Goal: Information Seeking & Learning: Check status

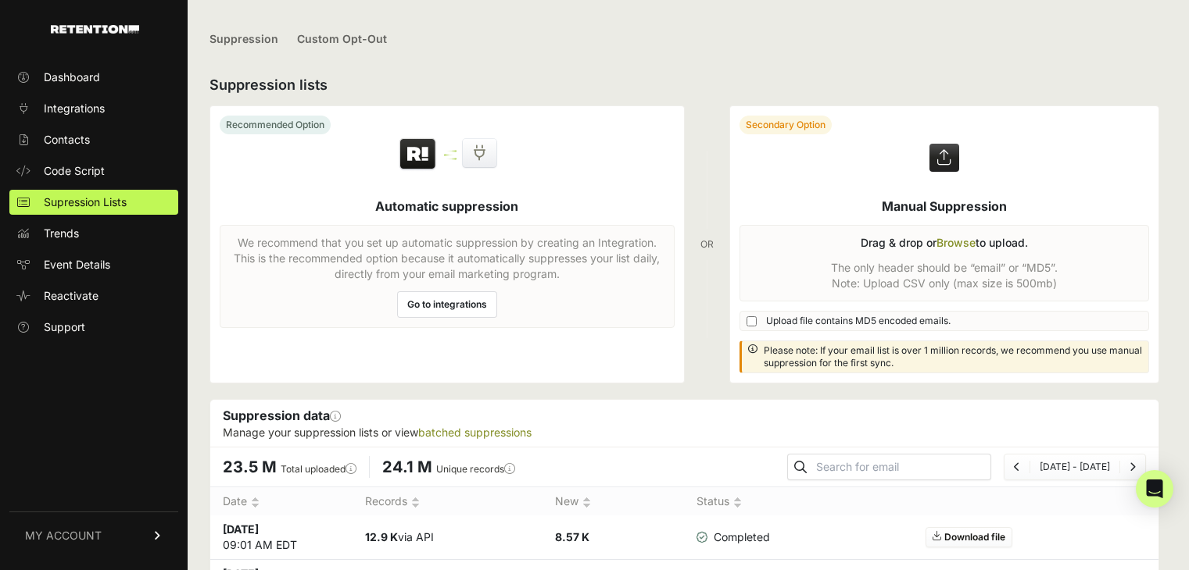
scroll to position [370, 0]
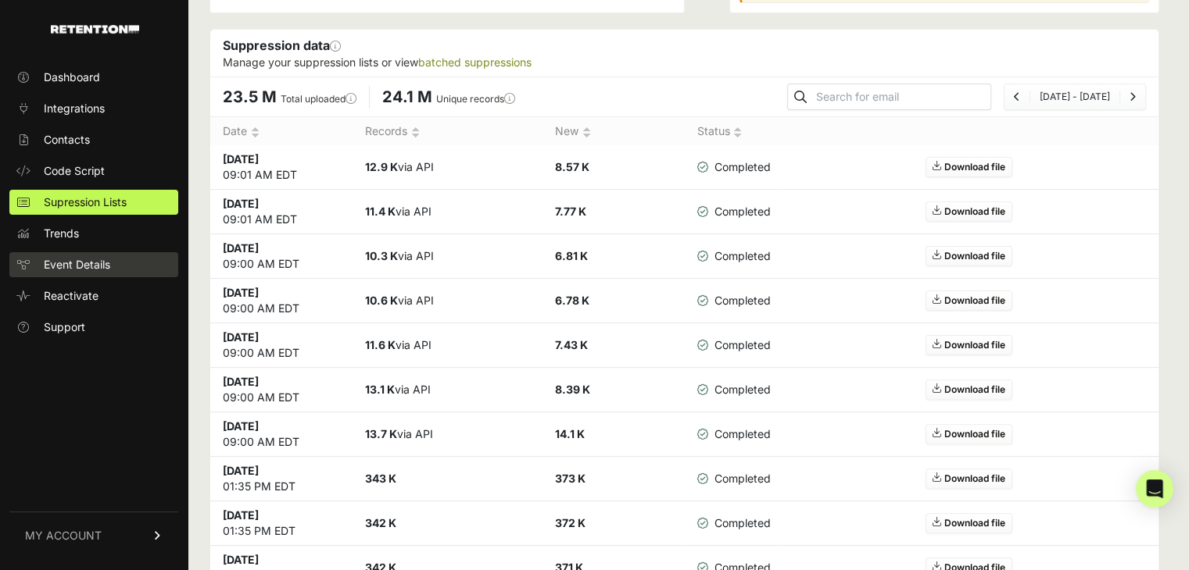
click at [110, 262] on span "Event Details" at bounding box center [77, 265] width 66 height 16
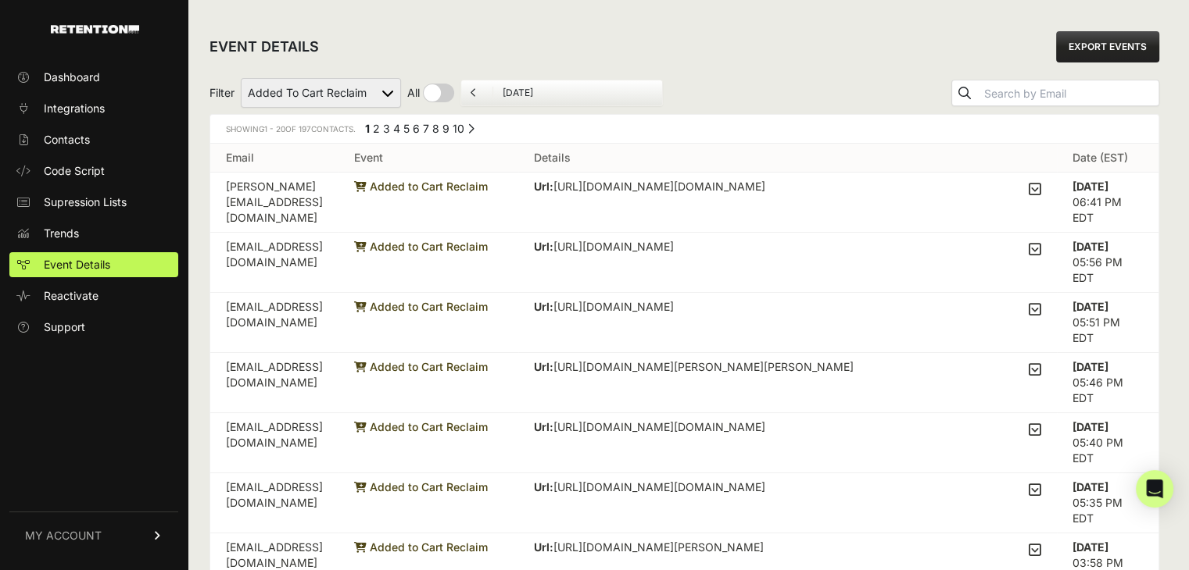
click at [1041, 189] on icon at bounding box center [1034, 189] width 13 height 14
click at [0, 0] on input "checkbox" at bounding box center [0, 0] width 0 height 0
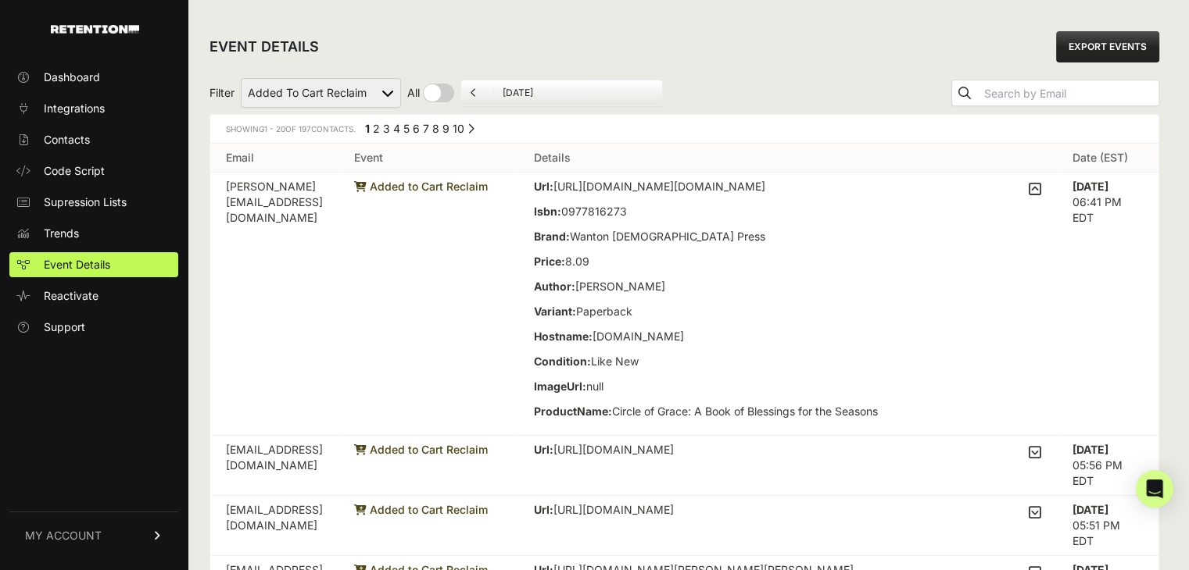
click at [1041, 185] on icon at bounding box center [1034, 189] width 13 height 14
click at [0, 0] on input "checkbox" at bounding box center [0, 0] width 0 height 0
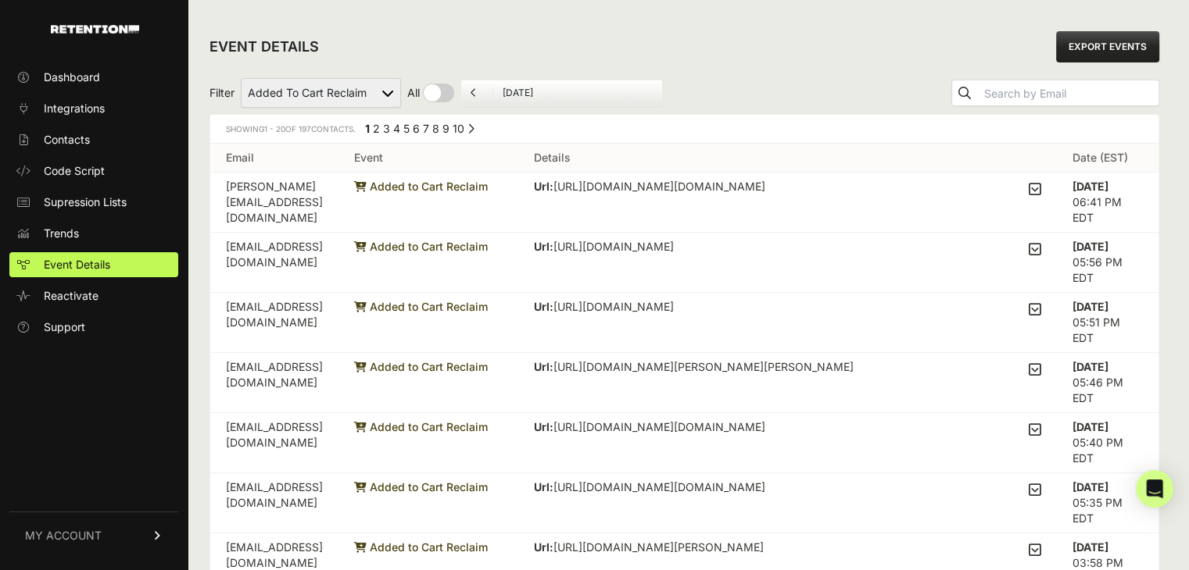
click at [370, 98] on select "Active on Site Reclaim Added to Cart Reclaim Checkout Started Reclaim Viewed Pr…" at bounding box center [321, 93] width 160 height 30
click at [317, 186] on td "miranda@hassetthome.org" at bounding box center [274, 203] width 128 height 60
click at [331, 98] on select "Active on Site Reclaim Added to Cart Reclaim Checkout Started Reclaim Viewed Pr…" at bounding box center [321, 93] width 160 height 30
select select "Viewed Product Reclaim"
click at [241, 78] on select "Active on Site Reclaim Added to Cart Reclaim Checkout Started Reclaim Viewed Pr…" at bounding box center [321, 93] width 160 height 30
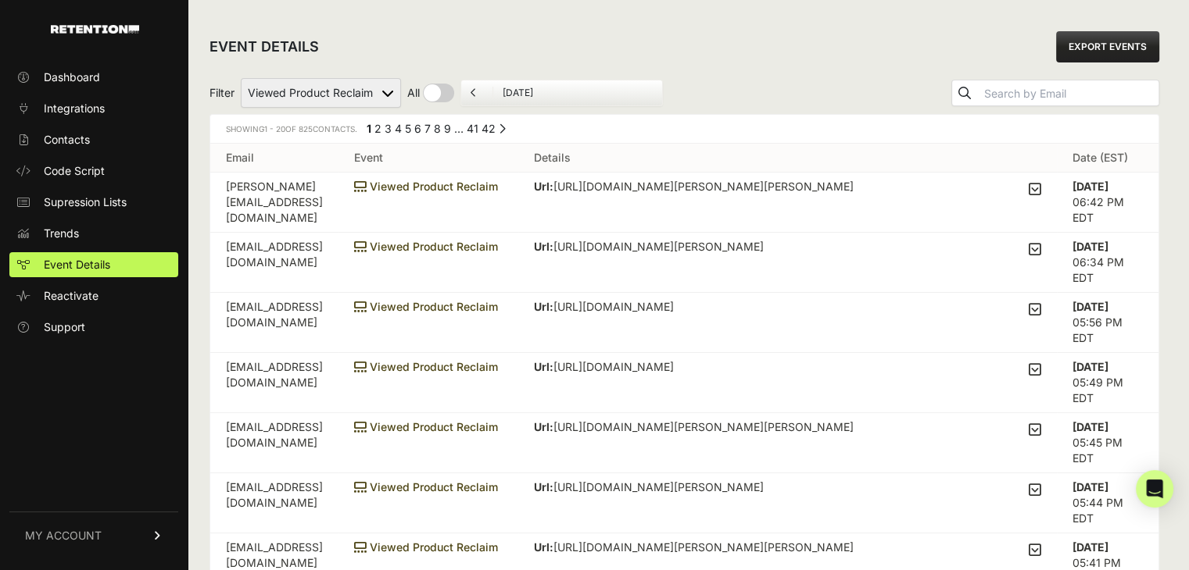
click at [381, 89] on select "Active on Site Reclaim Added to Cart Reclaim Checkout Started Reclaim Viewed Pr…" at bounding box center [321, 93] width 160 height 30
select select "Active on Site Reclaim"
click at [241, 78] on select "Active on Site Reclaim Added to Cart Reclaim Checkout Started Reclaim Viewed Pr…" at bounding box center [321, 93] width 160 height 30
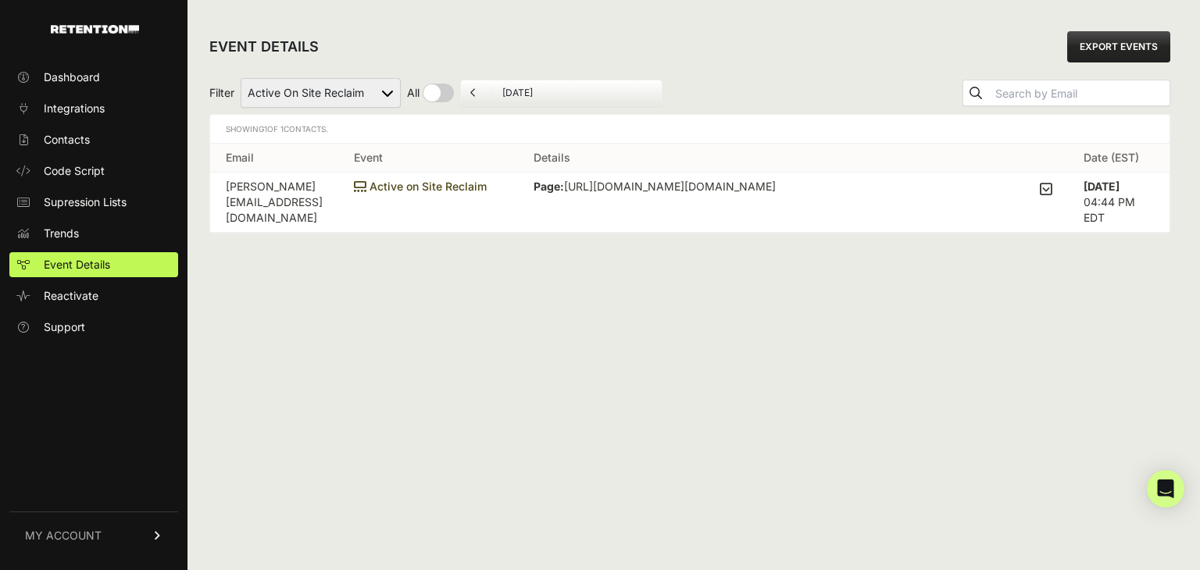
click at [367, 102] on select "Active on Site Reclaim Added to Cart Reclaim Checkout Started Reclaim Viewed Pr…" at bounding box center [321, 93] width 160 height 30
select select "Viewed Product Reclaim"
click at [241, 78] on select "Active on Site Reclaim Added to Cart Reclaim Checkout Started Reclaim Viewed Pr…" at bounding box center [321, 93] width 160 height 30
